Goal: Find specific page/section: Find specific page/section

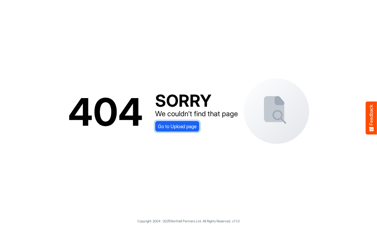
click at [173, 127] on span "Go to Upload page" at bounding box center [177, 126] width 39 height 8
click at [177, 127] on span "Go to Upload page" at bounding box center [177, 126] width 39 height 8
